Goal: Task Accomplishment & Management: Manage account settings

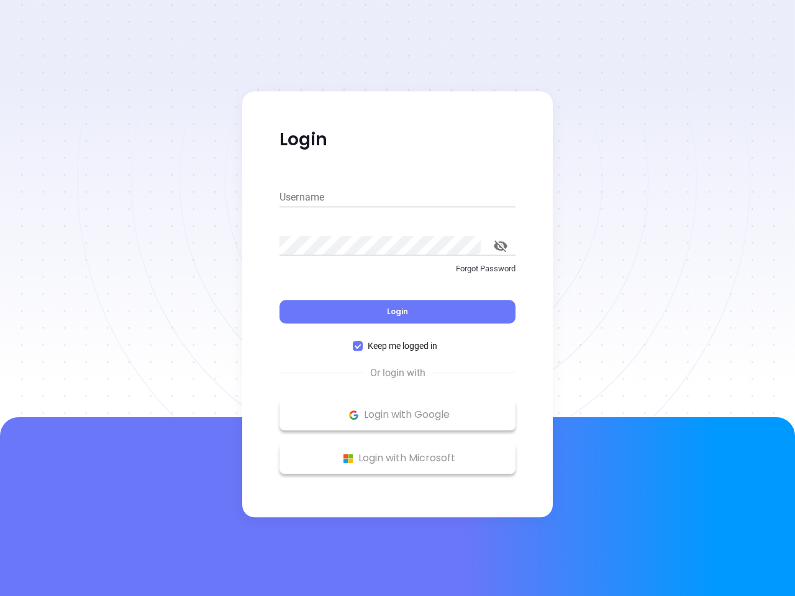
click at [398, 298] on div "Login" at bounding box center [398, 304] width 236 height 39
click at [398, 198] on input "Username" at bounding box center [398, 198] width 236 height 20
click at [501, 246] on icon "toggle password visibility" at bounding box center [501, 246] width 14 height 12
click at [398, 312] on span "Login" at bounding box center [397, 311] width 21 height 11
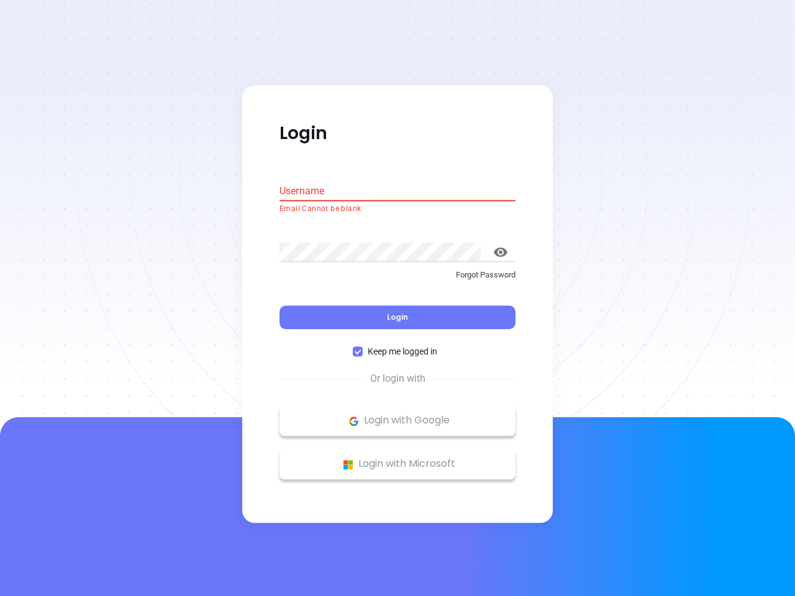
click at [398, 346] on span "Keep me logged in" at bounding box center [403, 352] width 80 height 14
click at [363, 347] on input "Keep me logged in" at bounding box center [358, 352] width 10 height 10
checkbox input "false"
click at [398, 415] on p "Login with Google" at bounding box center [398, 421] width 224 height 19
click at [398, 458] on p "Login with Microsoft" at bounding box center [398, 464] width 224 height 19
